Goal: Transaction & Acquisition: Purchase product/service

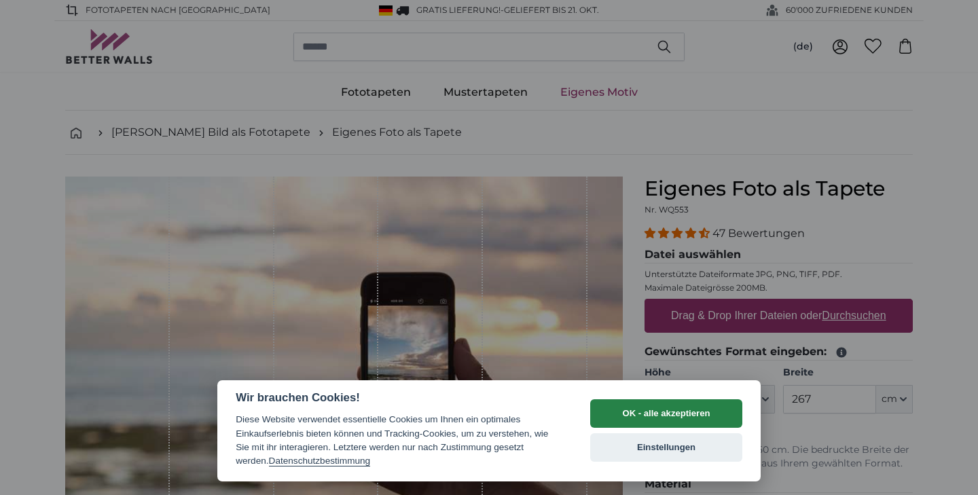
click at [634, 407] on button "OK - alle akzeptieren" at bounding box center [666, 413] width 152 height 29
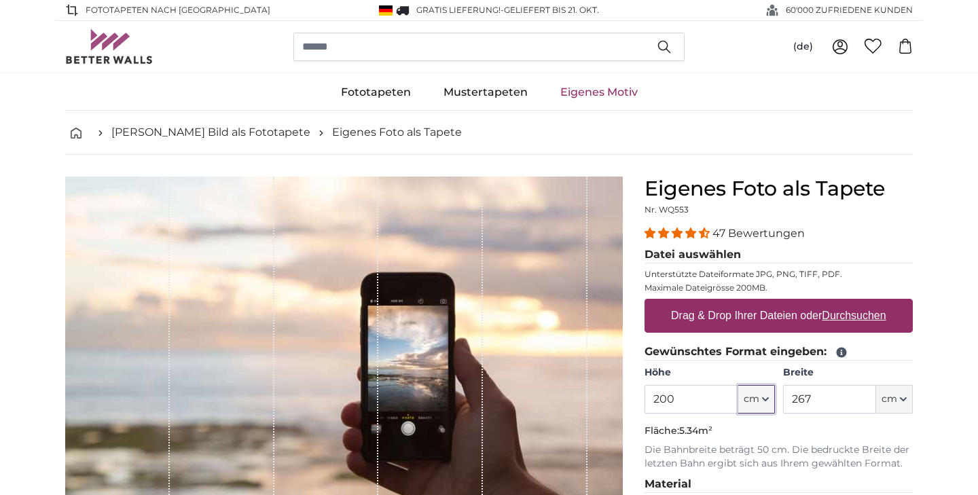
click at [768, 399] on icon "button" at bounding box center [765, 399] width 7 height 7
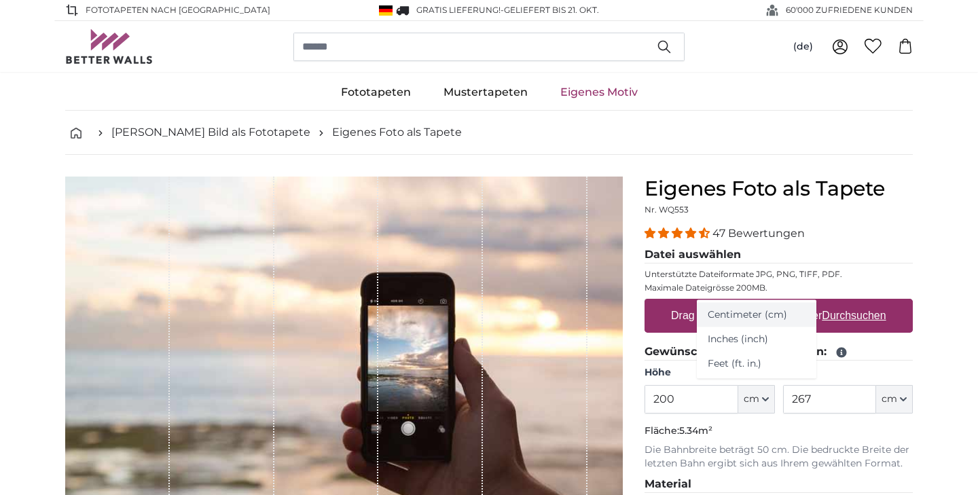
click at [733, 312] on link "Centimeter (cm)" at bounding box center [757, 315] width 120 height 24
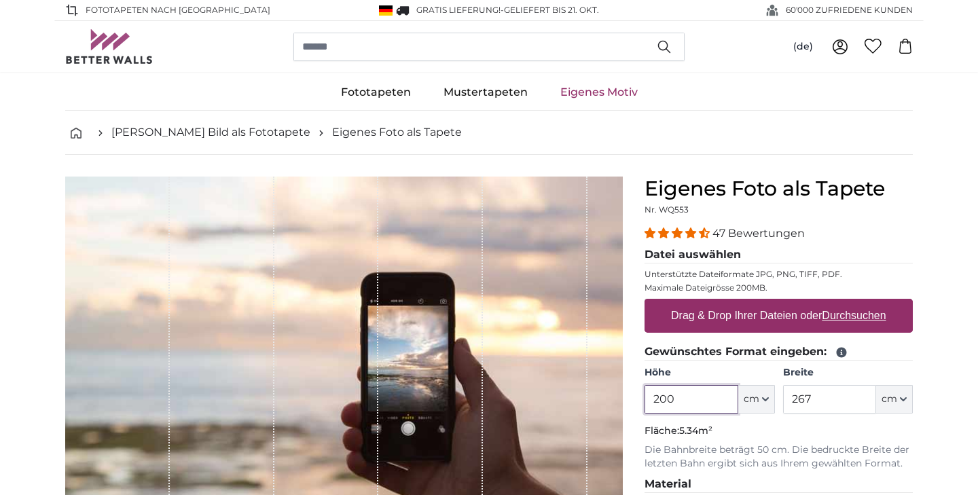
click at [688, 398] on input "200" at bounding box center [690, 399] width 93 height 29
type input "260"
click at [836, 396] on input "267" at bounding box center [829, 399] width 93 height 29
type input "2"
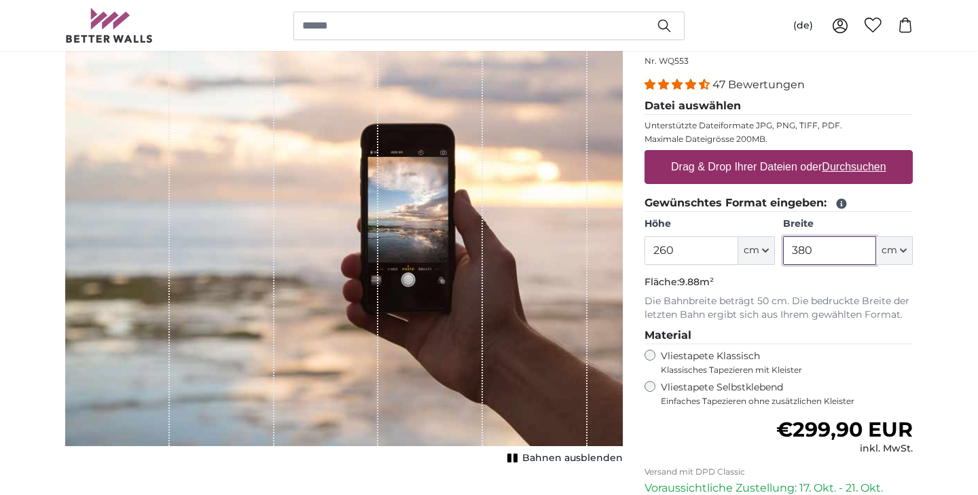
scroll to position [142, 0]
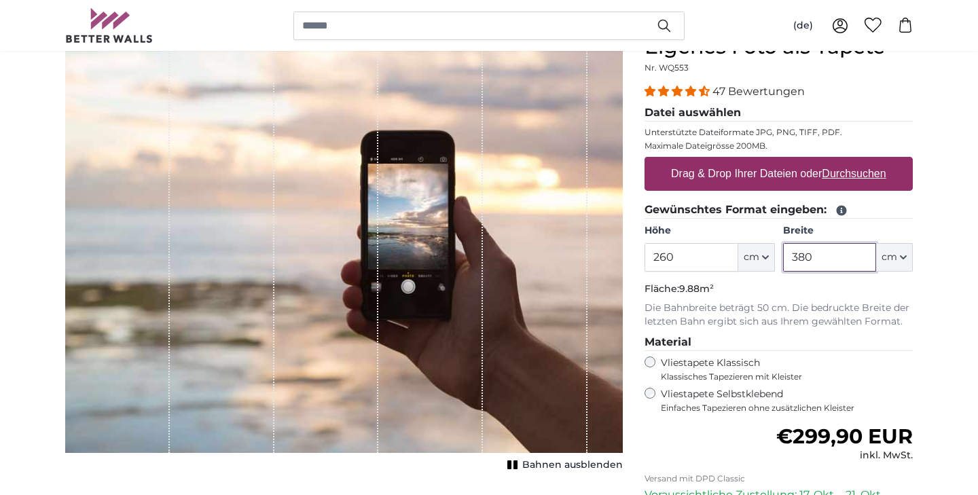
type input "380"
